Goal: Task Accomplishment & Management: Manage account settings

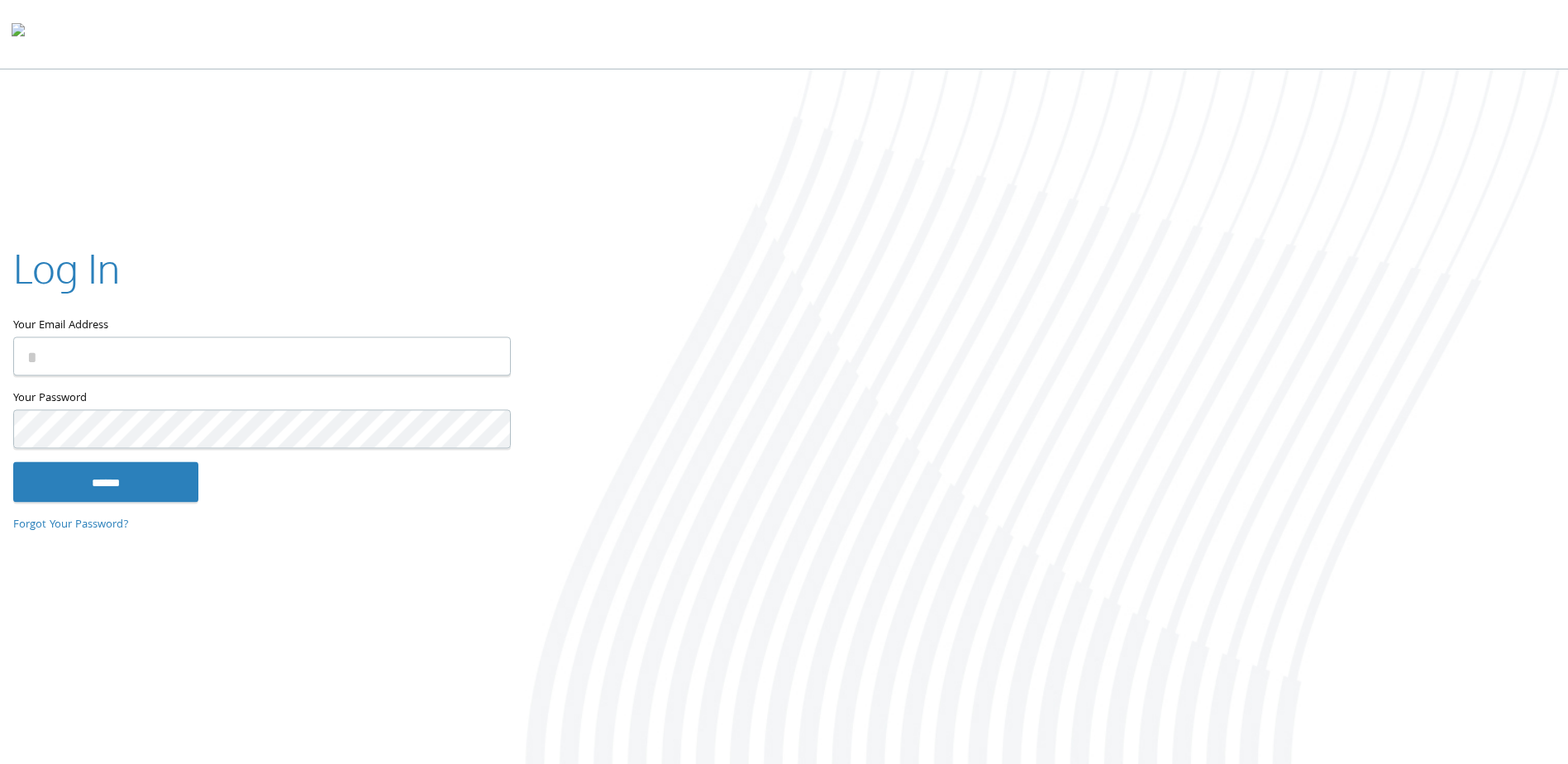
click at [131, 363] on input "Your Email Address" at bounding box center [262, 357] width 498 height 39
click at [1086, 123] on div at bounding box center [1045, 418] width 1046 height 698
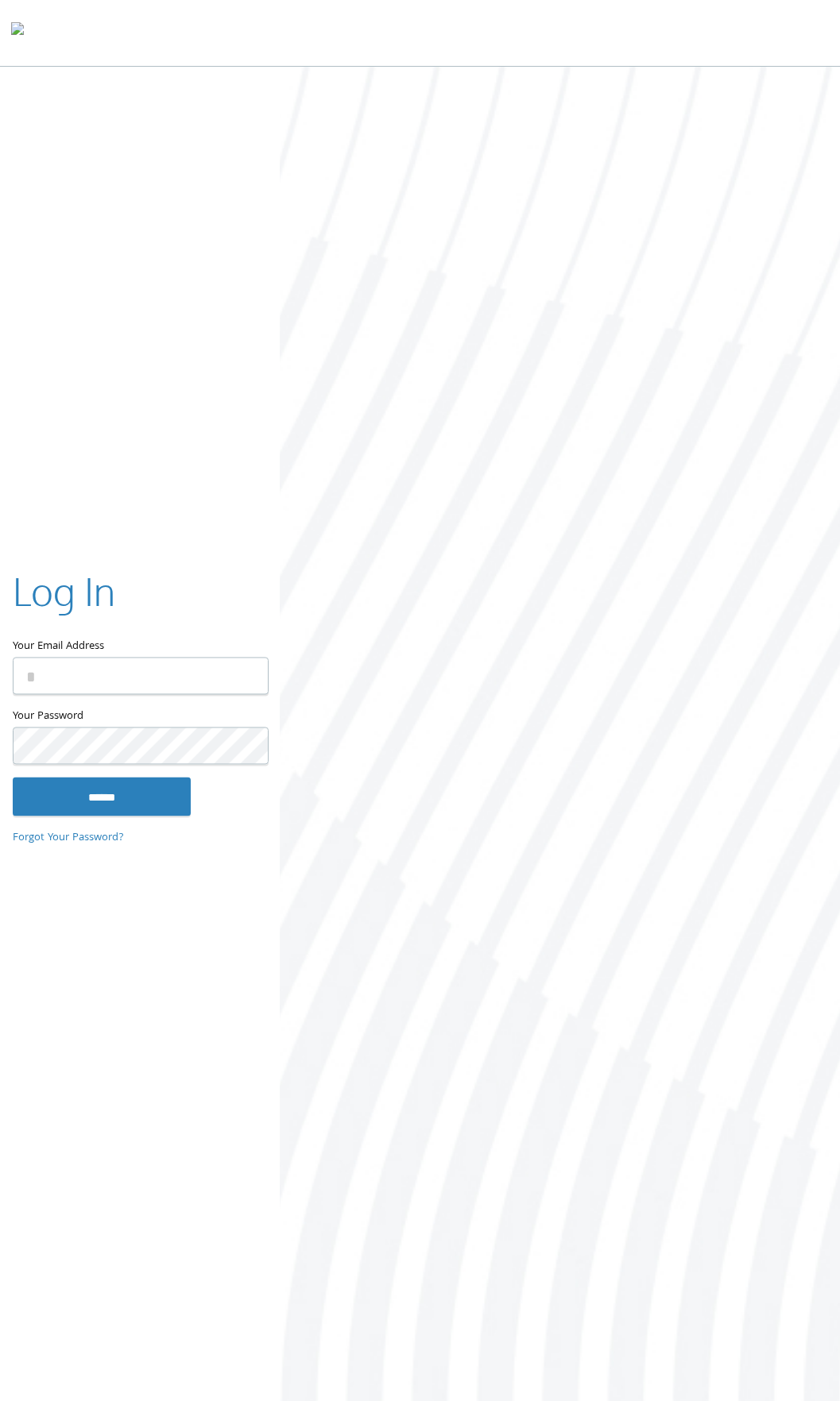
type input "**********"
click at [96, 801] on input "******" at bounding box center [102, 796] width 178 height 38
